Goal: Check status

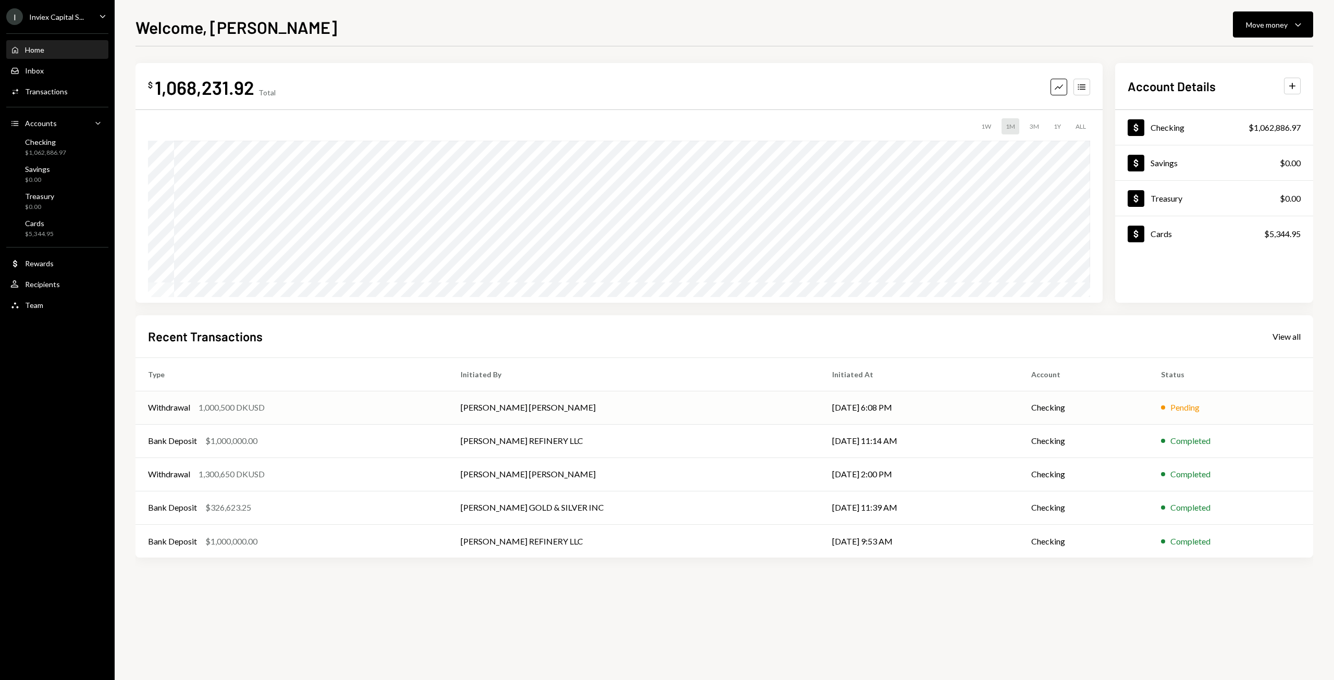
click at [267, 404] on div "Withdrawal 1,000,500 DKUSD" at bounding box center [292, 407] width 288 height 13
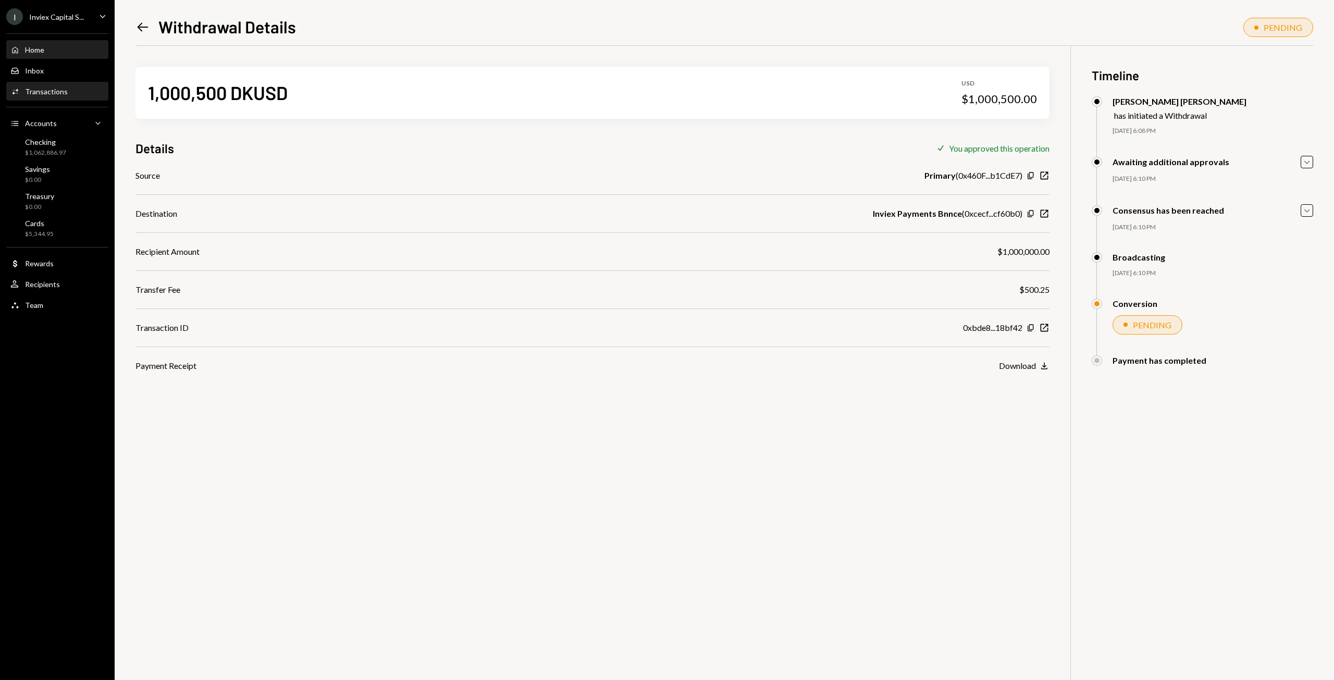
click at [35, 49] on div "Home" at bounding box center [34, 49] width 19 height 9
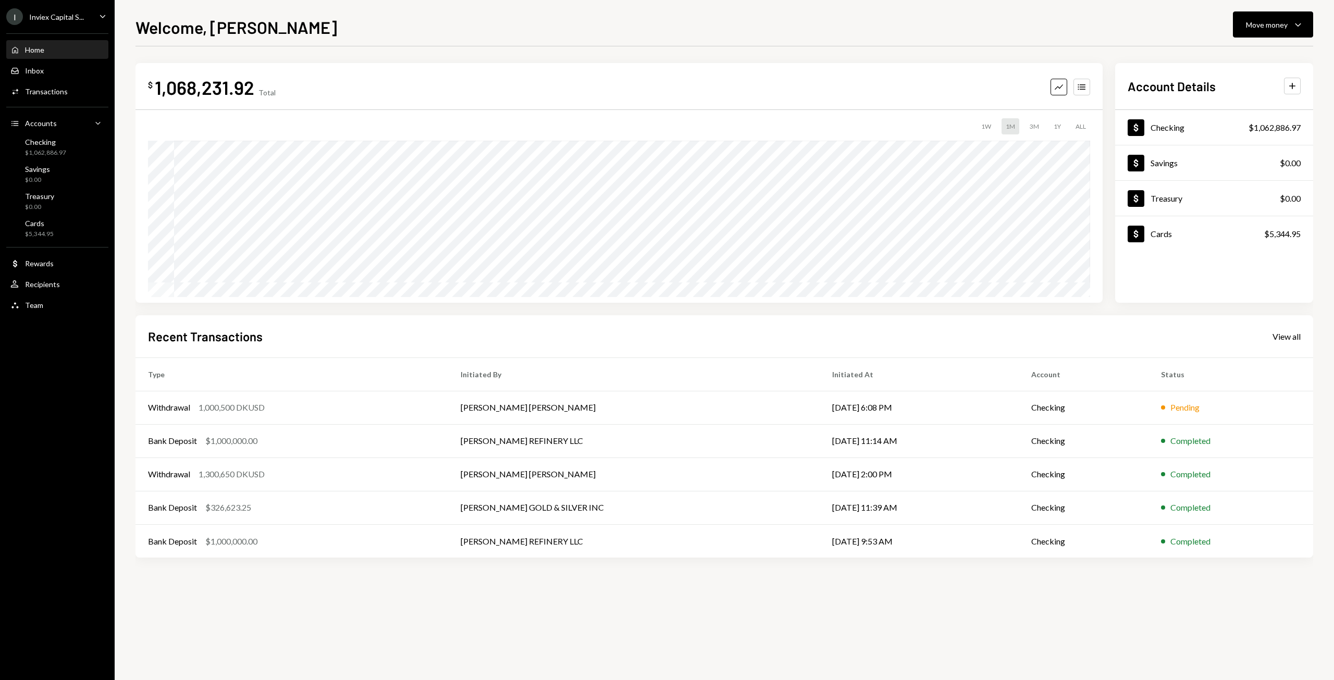
click at [748, 338] on div "Recent Transactions View all" at bounding box center [724, 336] width 1153 height 17
